Goal: Complete application form

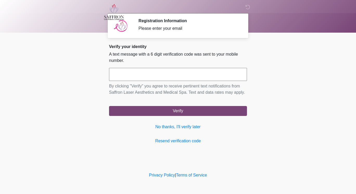
click at [191, 77] on input "text" at bounding box center [178, 74] width 138 height 13
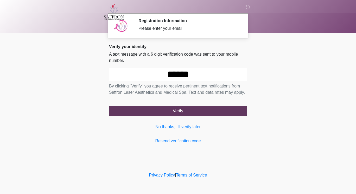
type input "******"
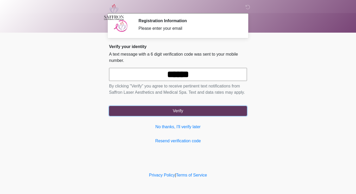
click at [229, 109] on button "Verify" at bounding box center [178, 111] width 138 height 10
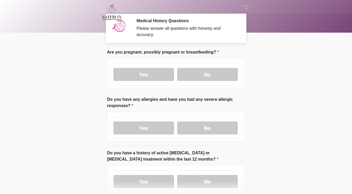
click at [213, 70] on label "No" at bounding box center [207, 74] width 61 height 13
click at [213, 121] on label "No" at bounding box center [207, 127] width 61 height 13
click at [211, 177] on label "No" at bounding box center [207, 181] width 61 height 13
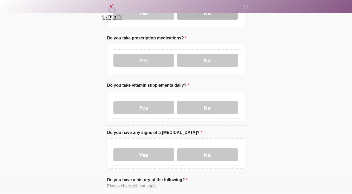
scroll to position [168, 0]
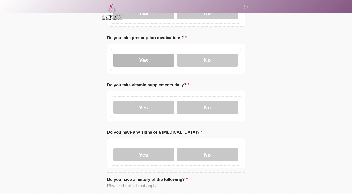
click at [143, 58] on label "Yes" at bounding box center [144, 59] width 61 height 13
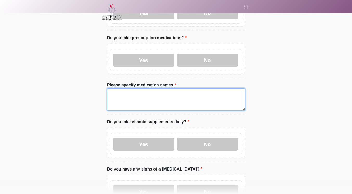
click at [133, 89] on textarea "Please specify medication names" at bounding box center [176, 99] width 138 height 22
type textarea "**********"
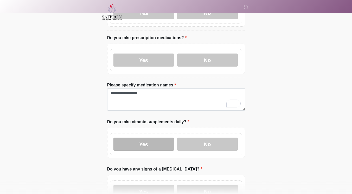
click at [153, 139] on label "Yes" at bounding box center [144, 143] width 61 height 13
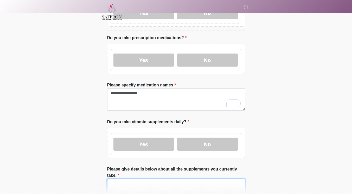
click at [183, 178] on textarea "Please give details below about all the supplements you currently take." at bounding box center [176, 189] width 138 height 22
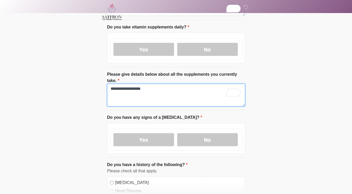
scroll to position [262, 0]
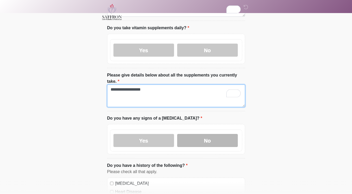
type textarea "**********"
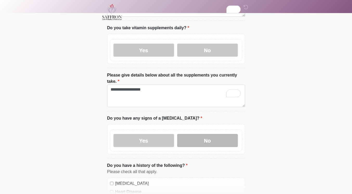
click at [213, 134] on label "No" at bounding box center [207, 140] width 61 height 13
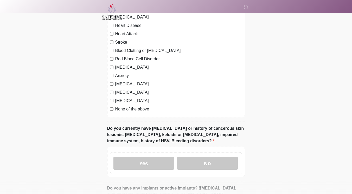
scroll to position [428, 0]
click at [217, 156] on label "No" at bounding box center [207, 162] width 61 height 13
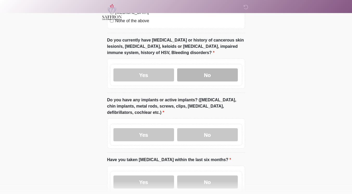
scroll to position [533, 0]
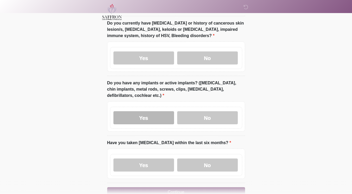
click at [144, 111] on label "Yes" at bounding box center [144, 117] width 61 height 13
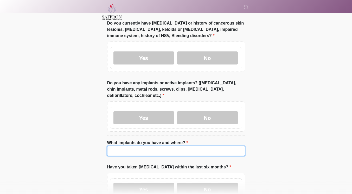
click at [141, 146] on input "What implants do you have and where?" at bounding box center [176, 151] width 138 height 10
type input "**********"
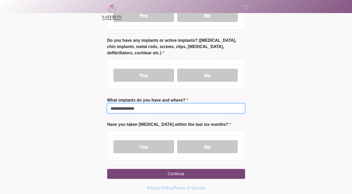
scroll to position [575, 0]
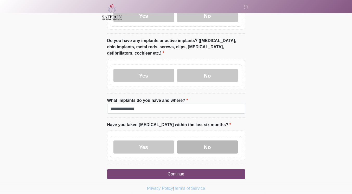
click at [198, 140] on label "No" at bounding box center [207, 146] width 61 height 13
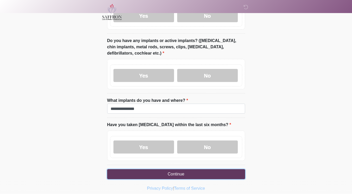
click at [219, 169] on button "Continue" at bounding box center [176, 174] width 138 height 10
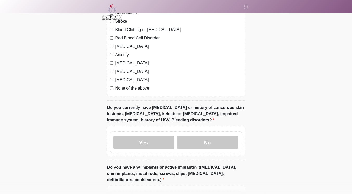
scroll to position [447, 0]
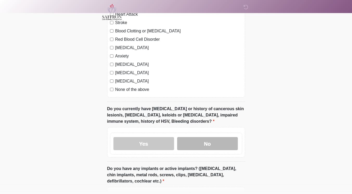
click at [224, 137] on label "No" at bounding box center [207, 143] width 61 height 13
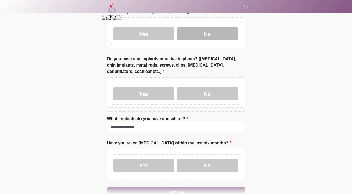
scroll to position [575, 0]
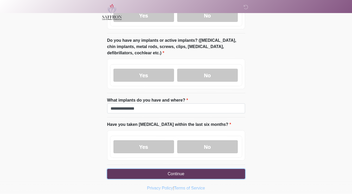
click at [226, 169] on button "Continue" at bounding box center [176, 174] width 138 height 10
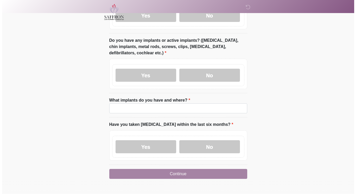
scroll to position [0, 0]
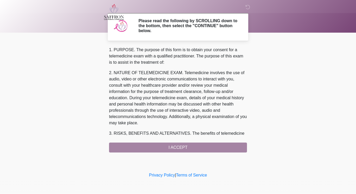
click at [227, 145] on div "1. PURPOSE. The purpose of this form is to obtain your consent for a telemedici…" at bounding box center [178, 99] width 138 height 105
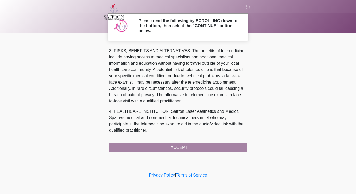
scroll to position [219, 0]
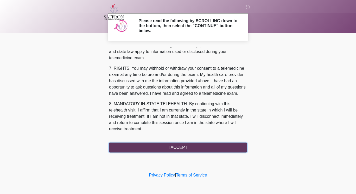
click at [203, 152] on button "I ACCEPT" at bounding box center [178, 147] width 138 height 10
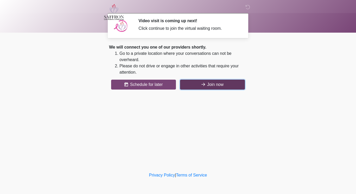
click at [212, 87] on button "Join now" at bounding box center [212, 84] width 65 height 10
